Goal: Task Accomplishment & Management: Manage account settings

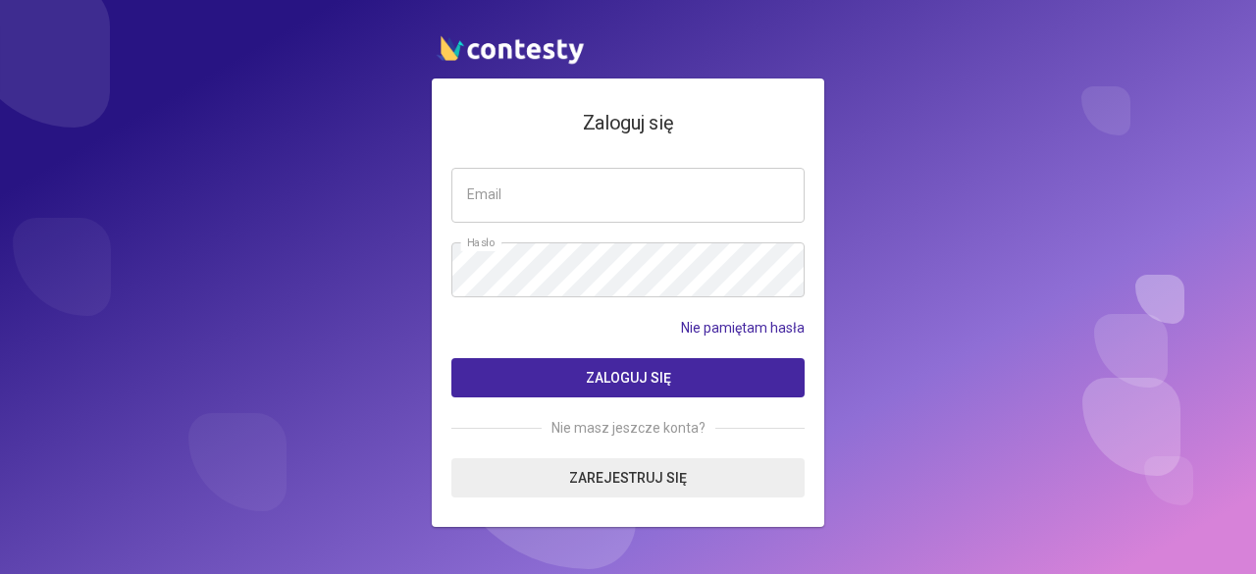
click at [577, 216] on input "email" at bounding box center [627, 195] width 353 height 55
type input "**********"
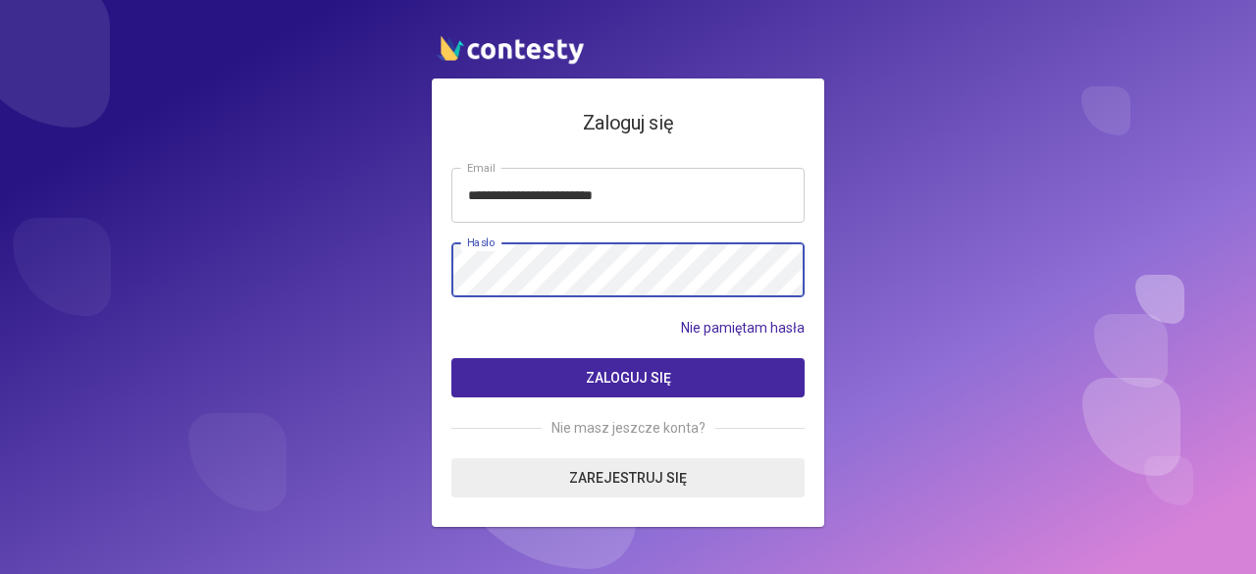
click at [451, 358] on button "Zaloguj się" at bounding box center [627, 377] width 353 height 39
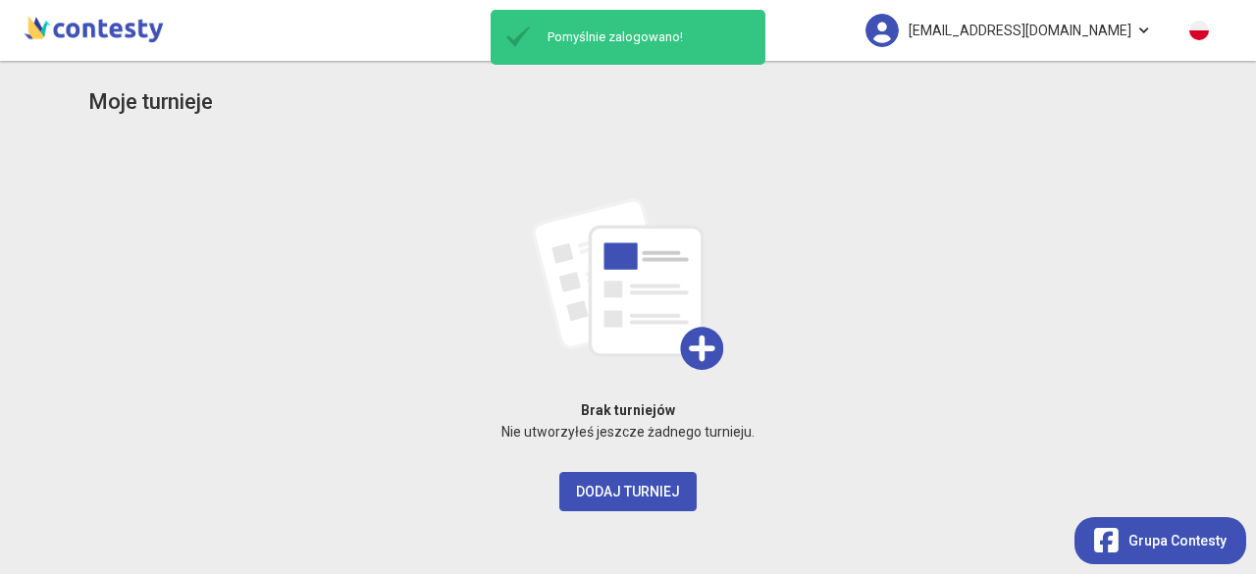
click at [1048, 28] on span "[EMAIL_ADDRESS][DOMAIN_NAME]" at bounding box center [1020, 30] width 223 height 41
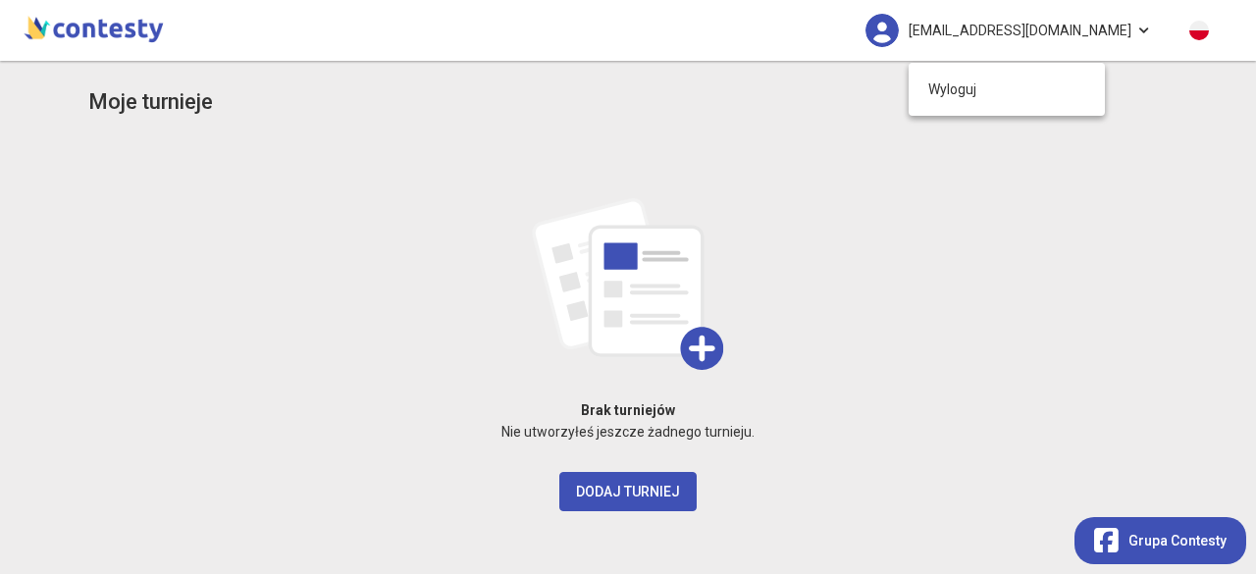
click at [130, 19] on img at bounding box center [94, 27] width 148 height 39
click at [1140, 33] on link "[EMAIL_ADDRESS][DOMAIN_NAME]" at bounding box center [1008, 30] width 325 height 61
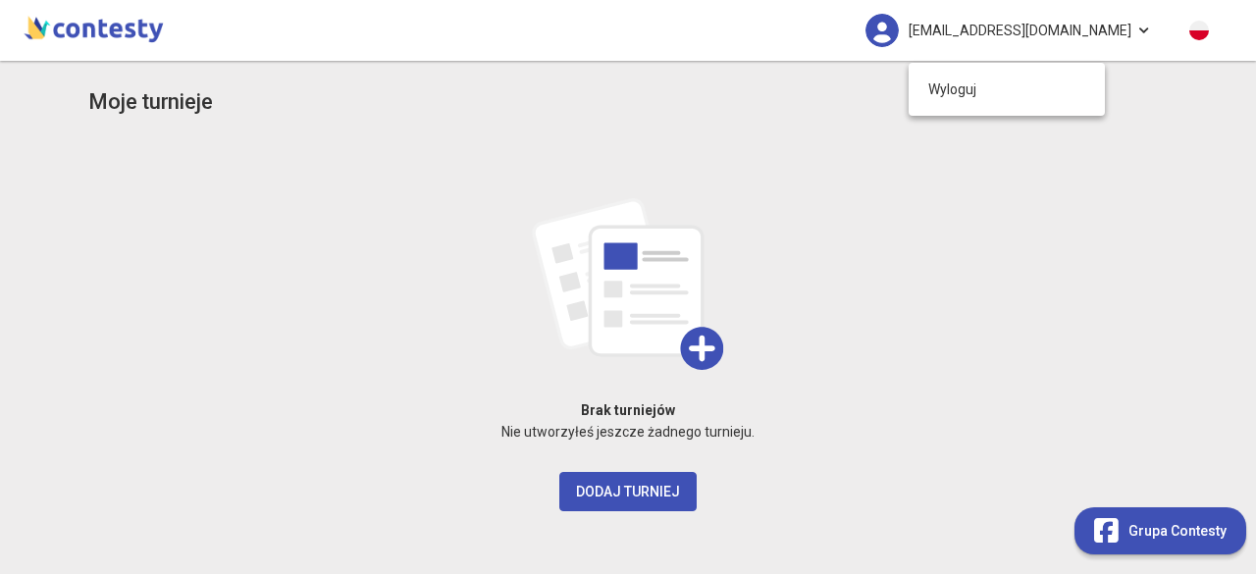
click at [1141, 535] on span "Grupa Contesty" at bounding box center [1178, 531] width 98 height 22
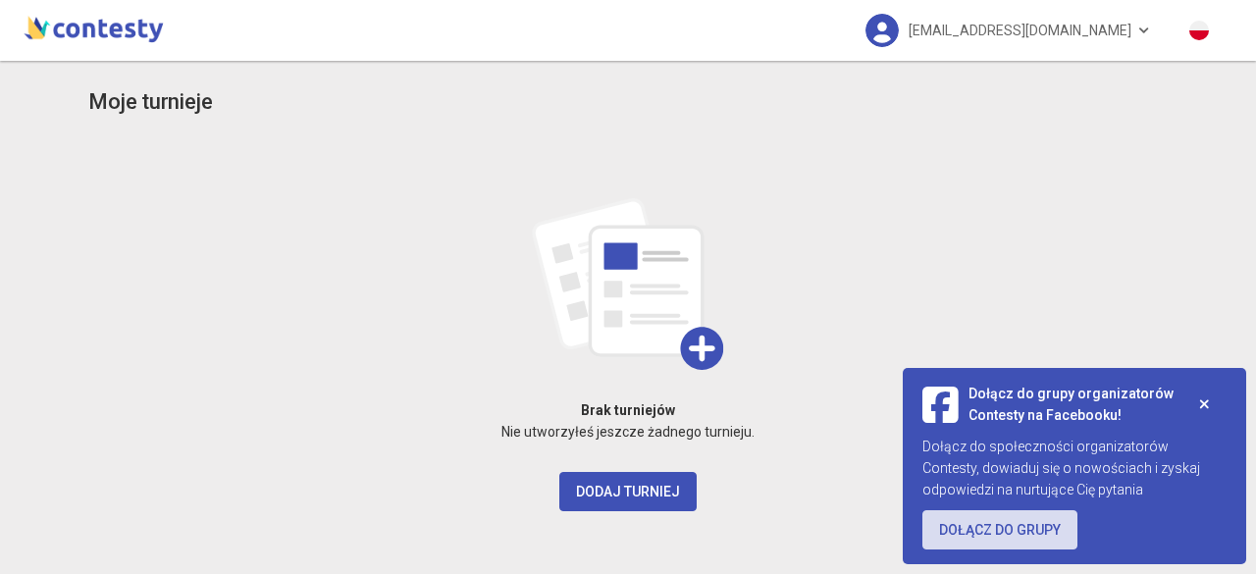
click at [1210, 403] on button at bounding box center [1205, 404] width 44 height 39
